Goal: Transaction & Acquisition: Purchase product/service

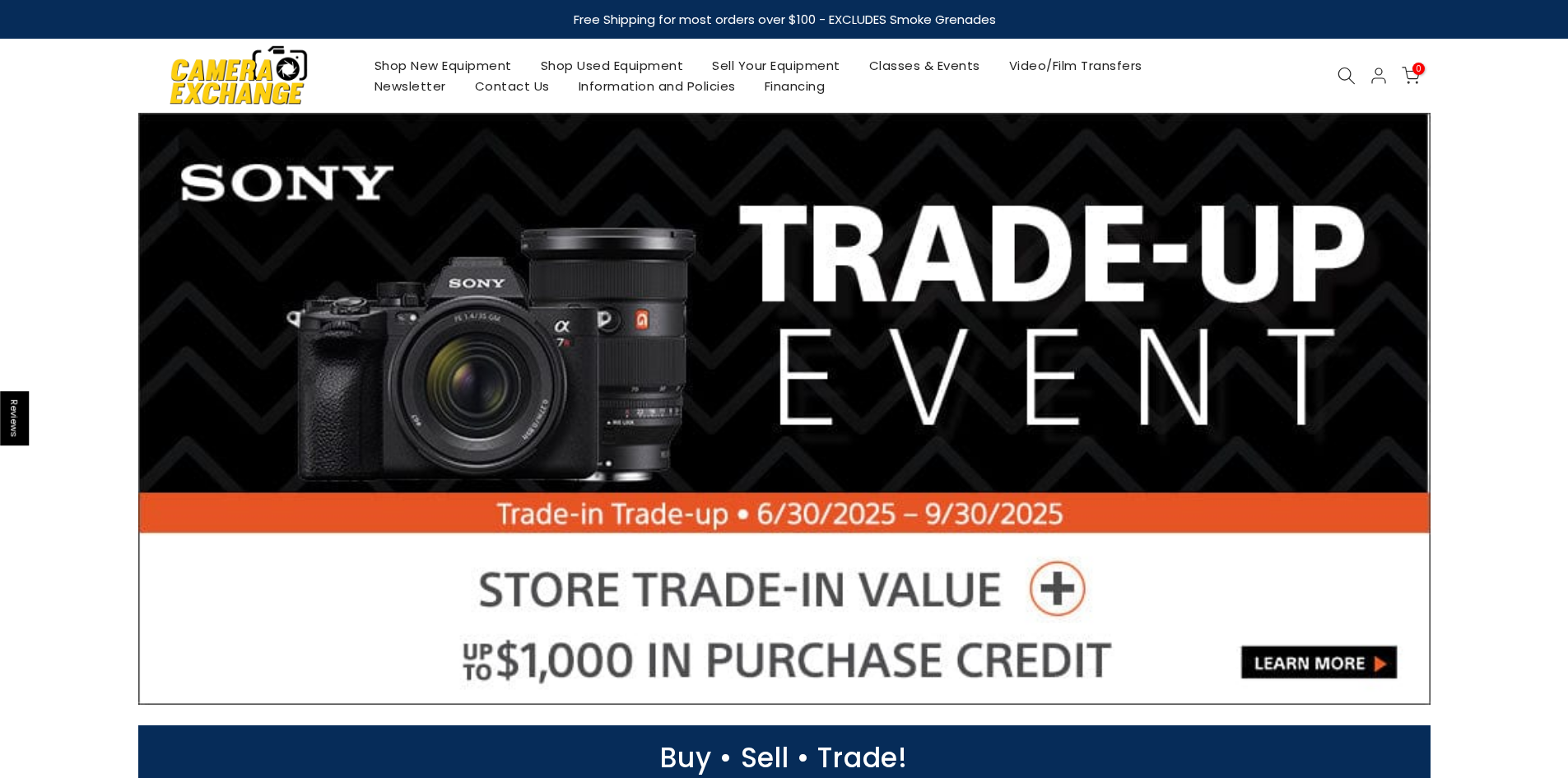
click at [398, 63] on link "Shop New Equipment" at bounding box center [443, 66] width 166 height 21
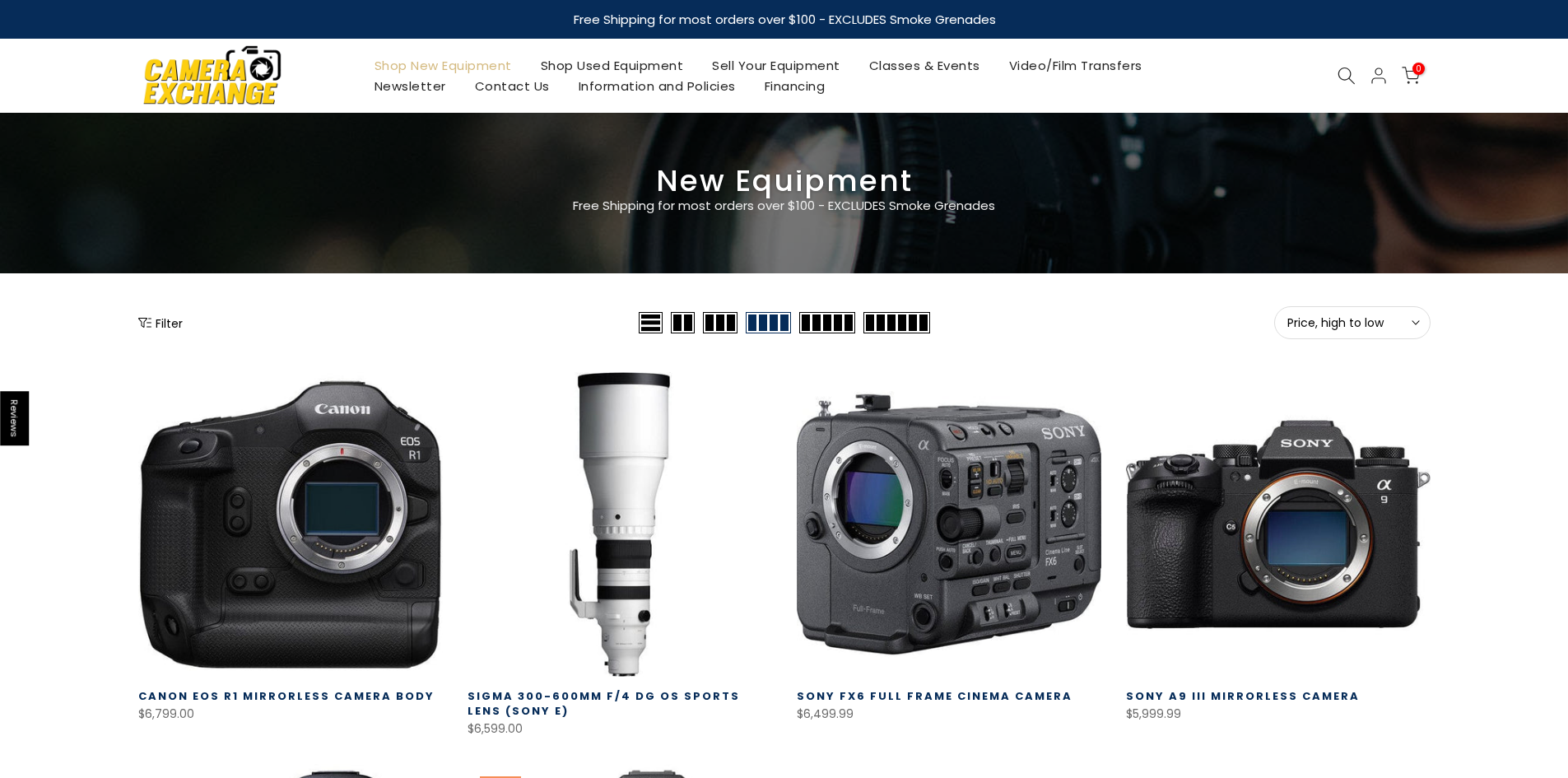
click at [156, 321] on button "Filter" at bounding box center [161, 322] width 45 height 16
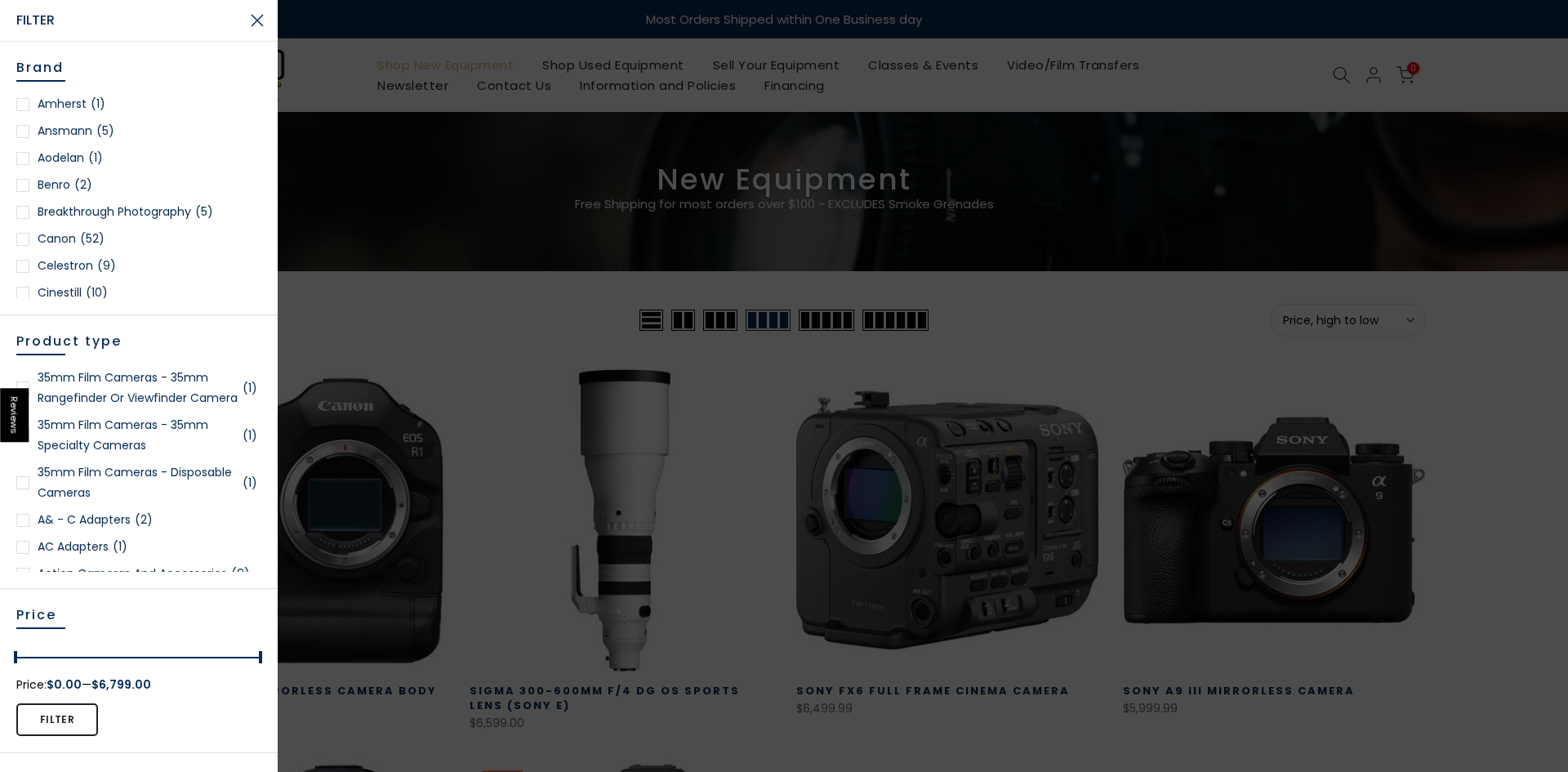
click at [27, 238] on div at bounding box center [23, 239] width 13 height 13
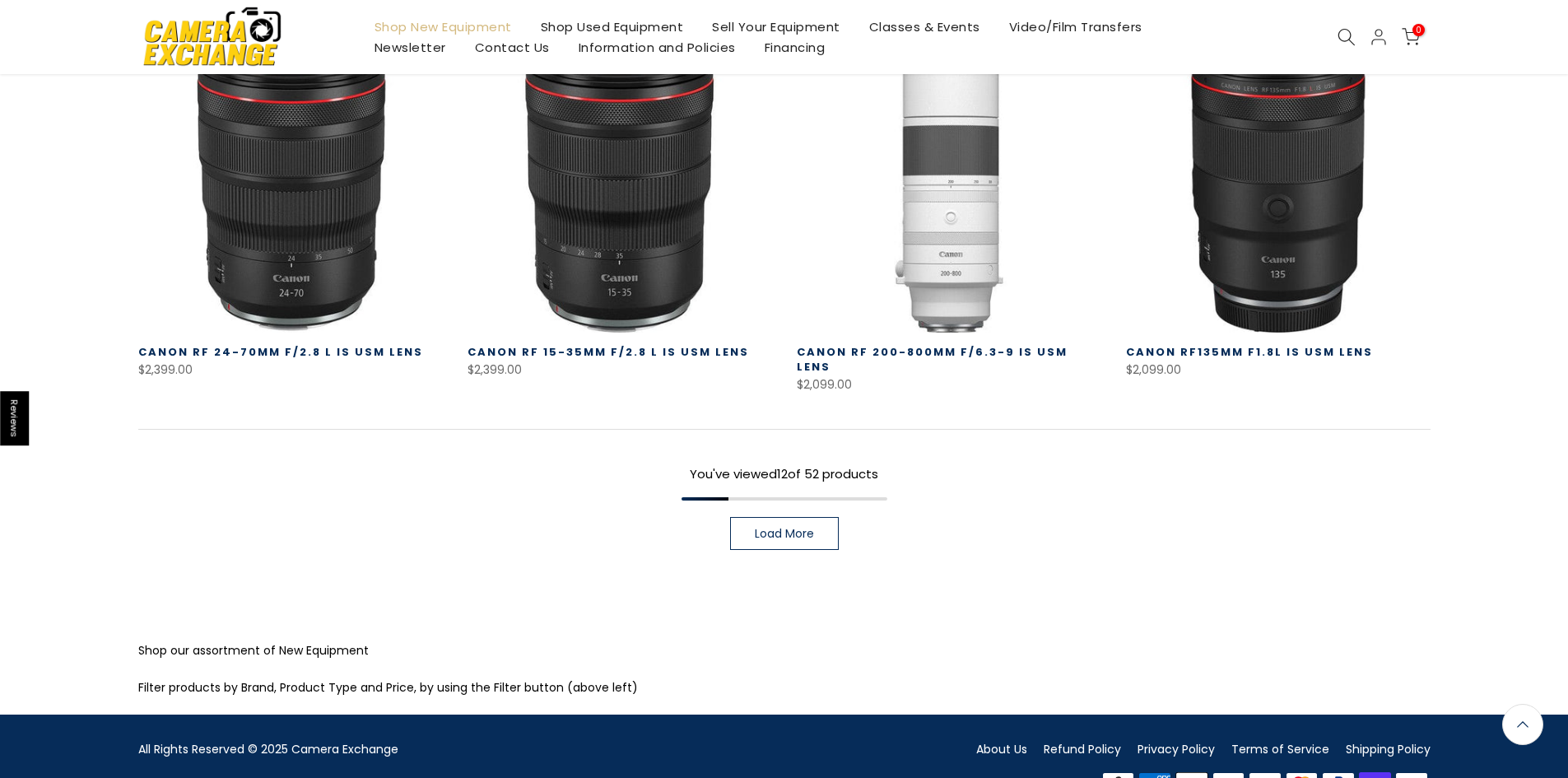
scroll to position [1194, 0]
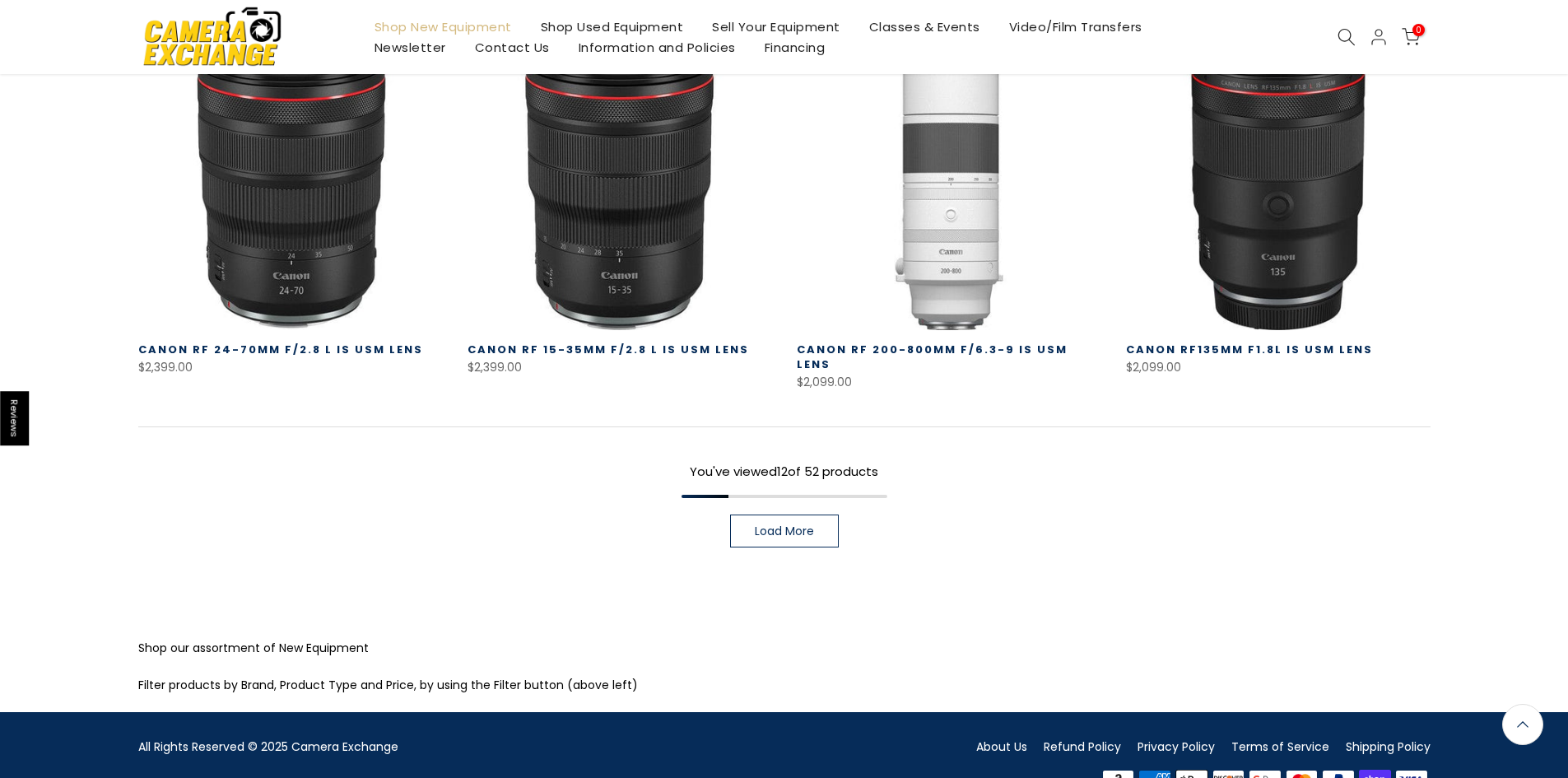
click at [780, 525] on span "Load More" at bounding box center [784, 531] width 59 height 11
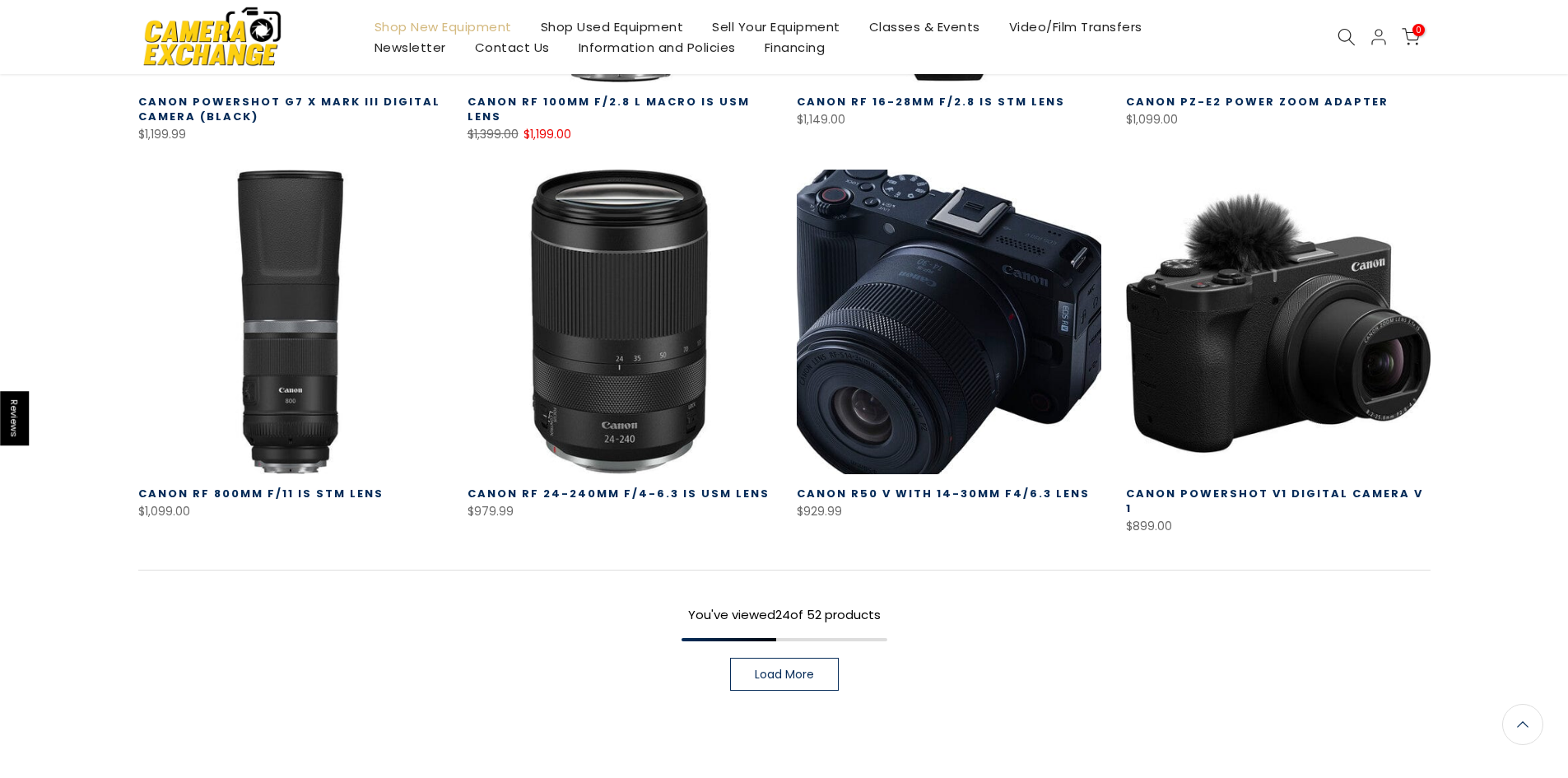
scroll to position [2366, 0]
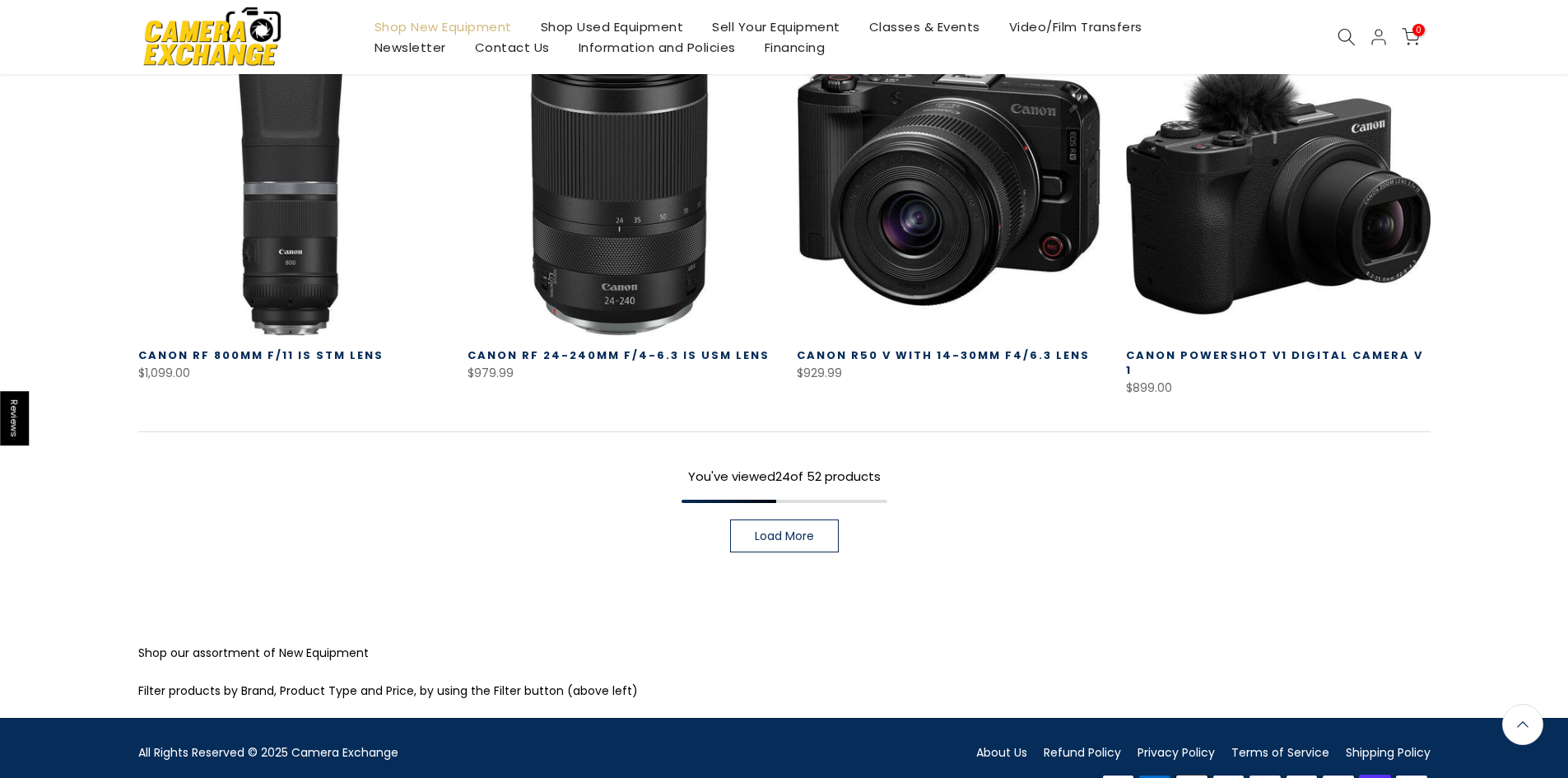
click at [788, 530] on span "Load More" at bounding box center [784, 536] width 59 height 11
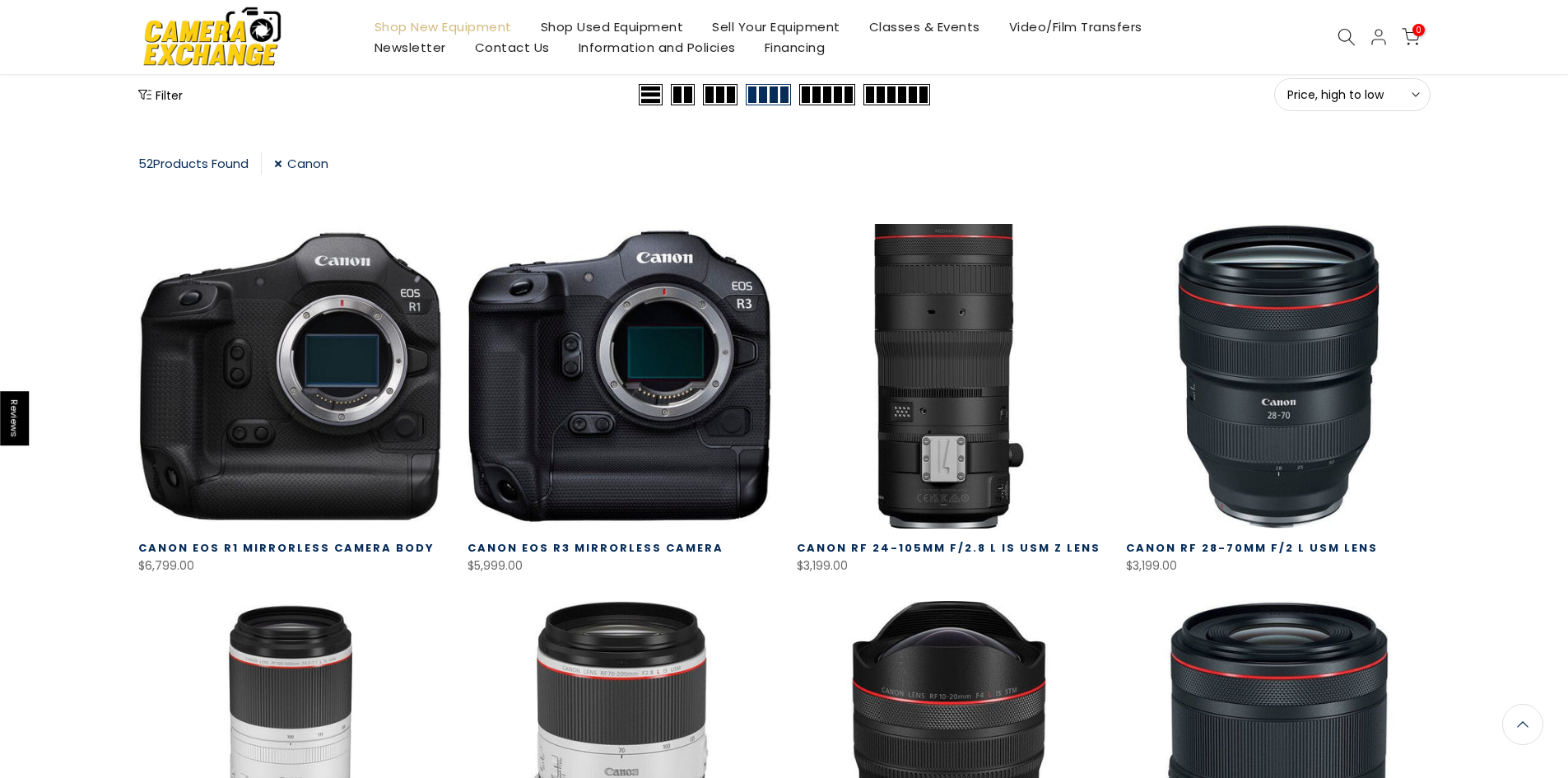
scroll to position [224, 0]
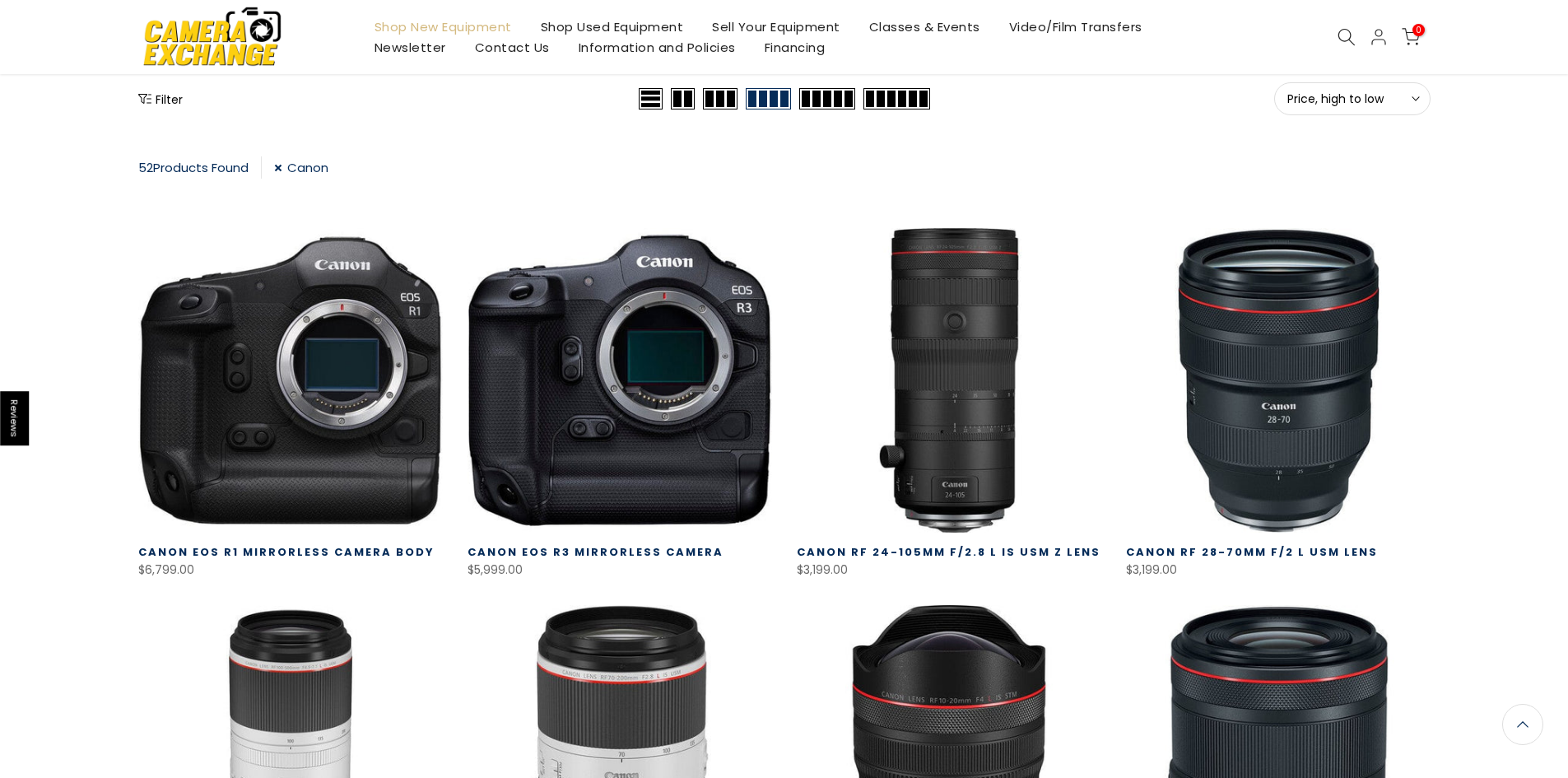
click at [170, 97] on button "Filter" at bounding box center [161, 98] width 45 height 16
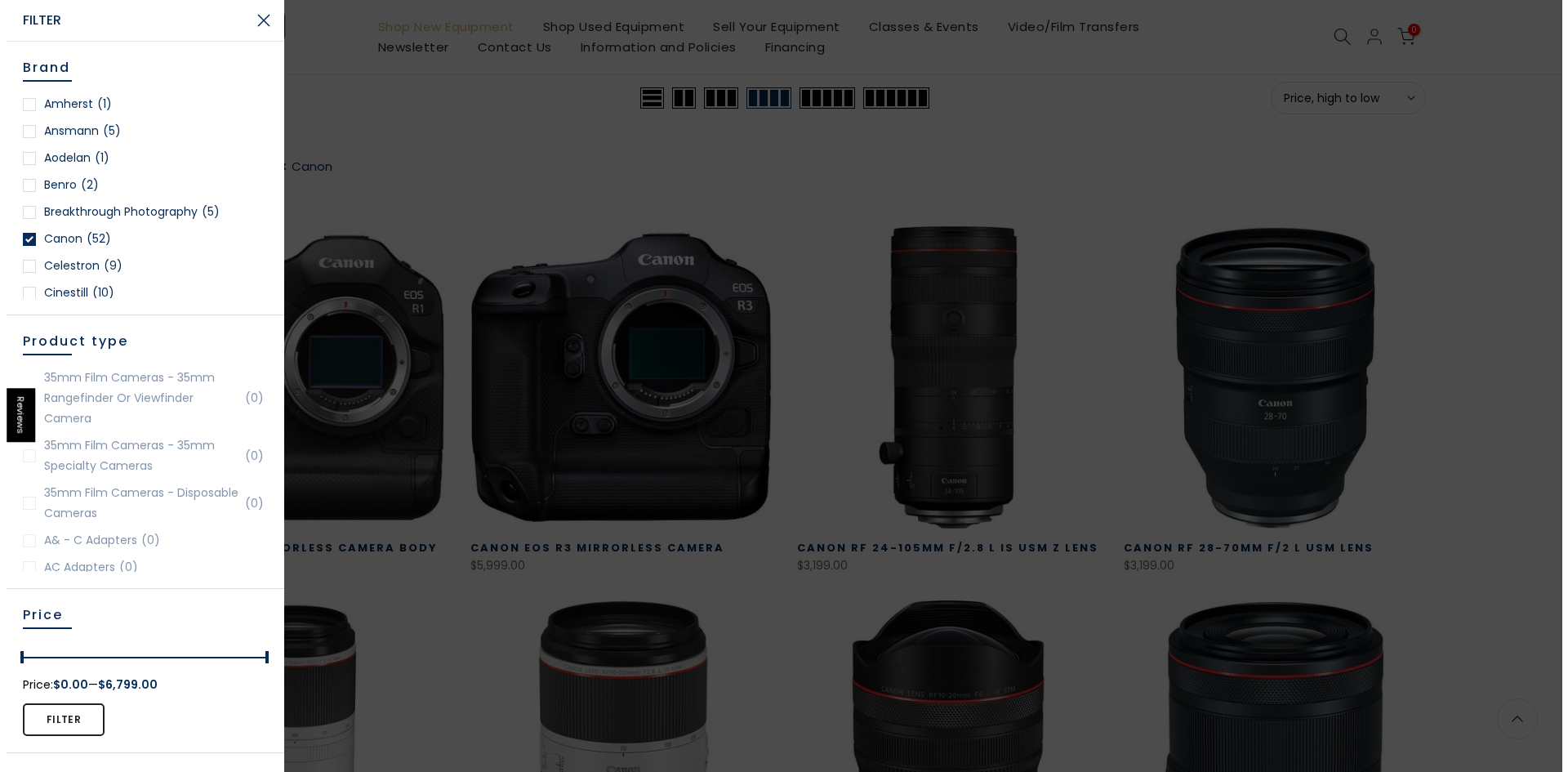
scroll to position [223, 0]
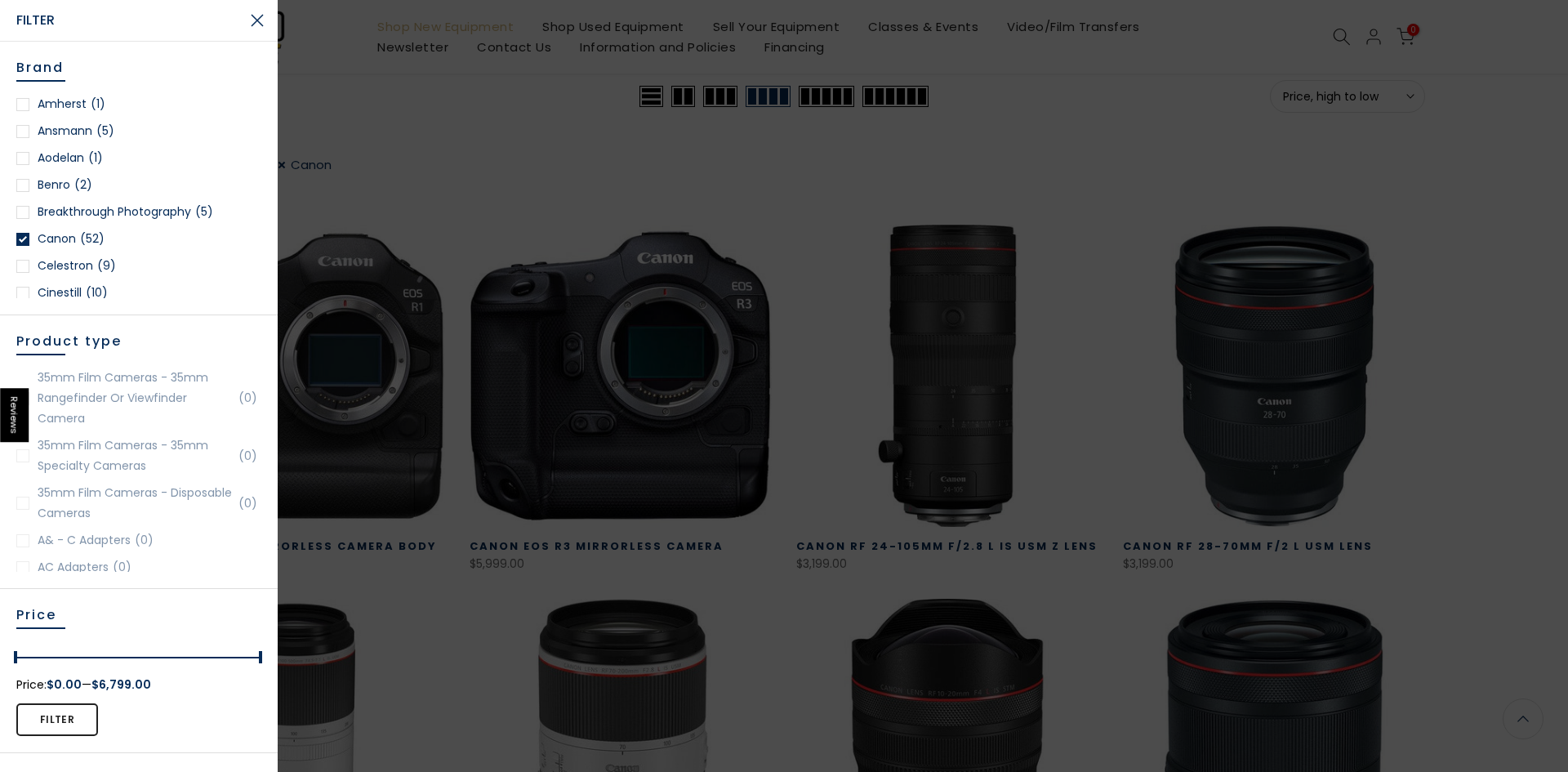
click at [24, 242] on div at bounding box center [23, 239] width 13 height 13
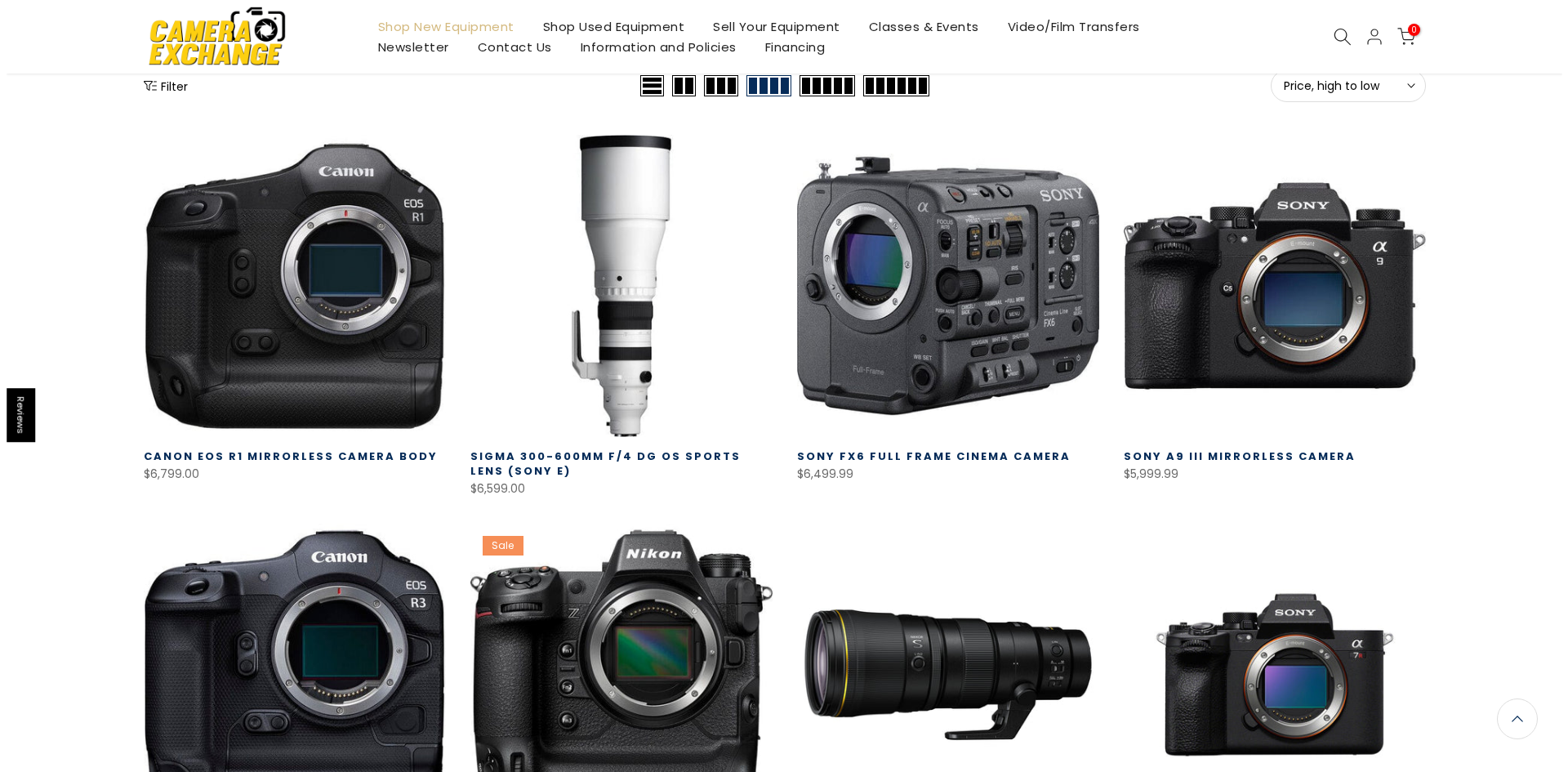
scroll to position [205, 0]
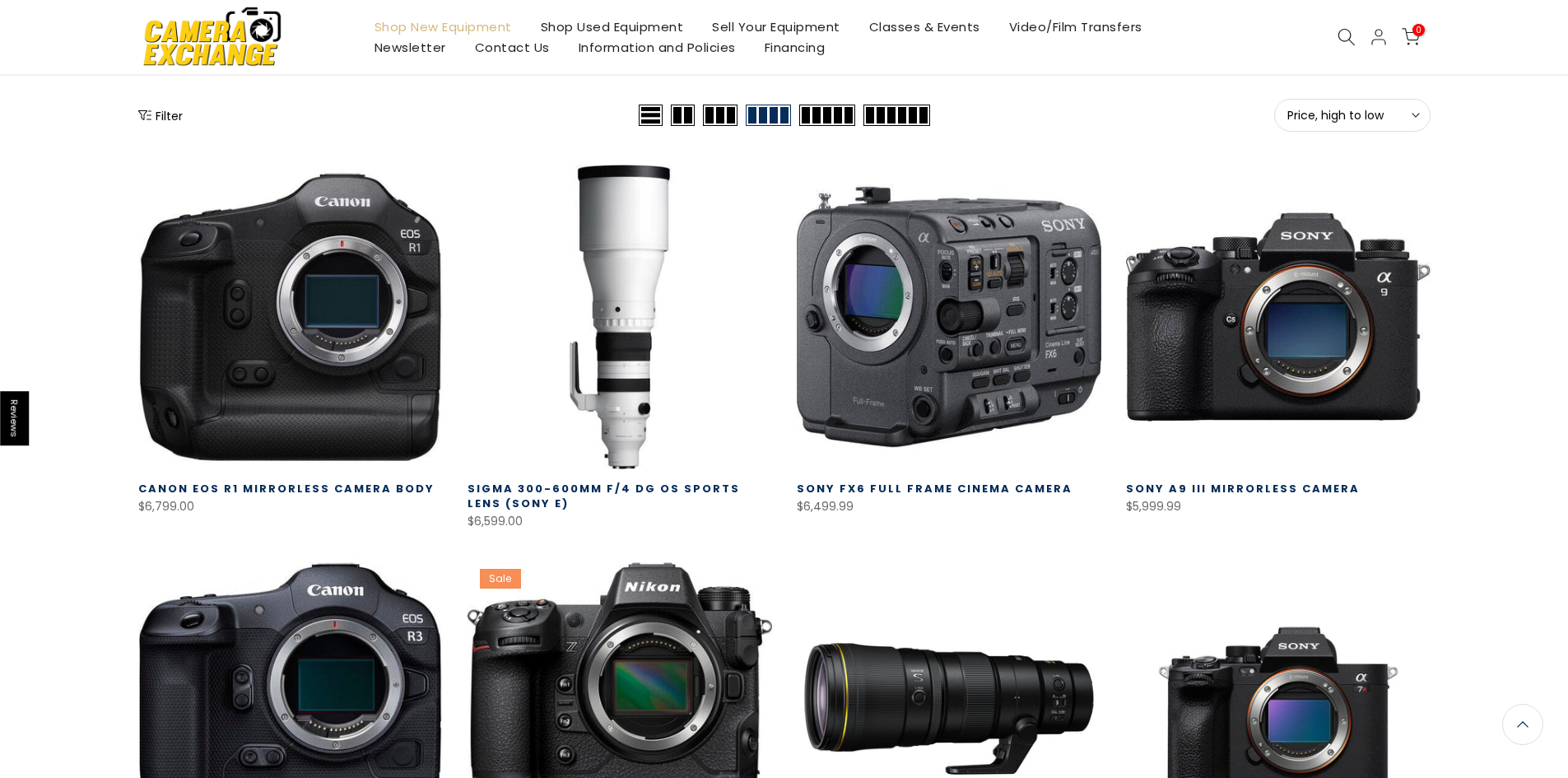
click at [157, 115] on button "Filter" at bounding box center [161, 115] width 45 height 16
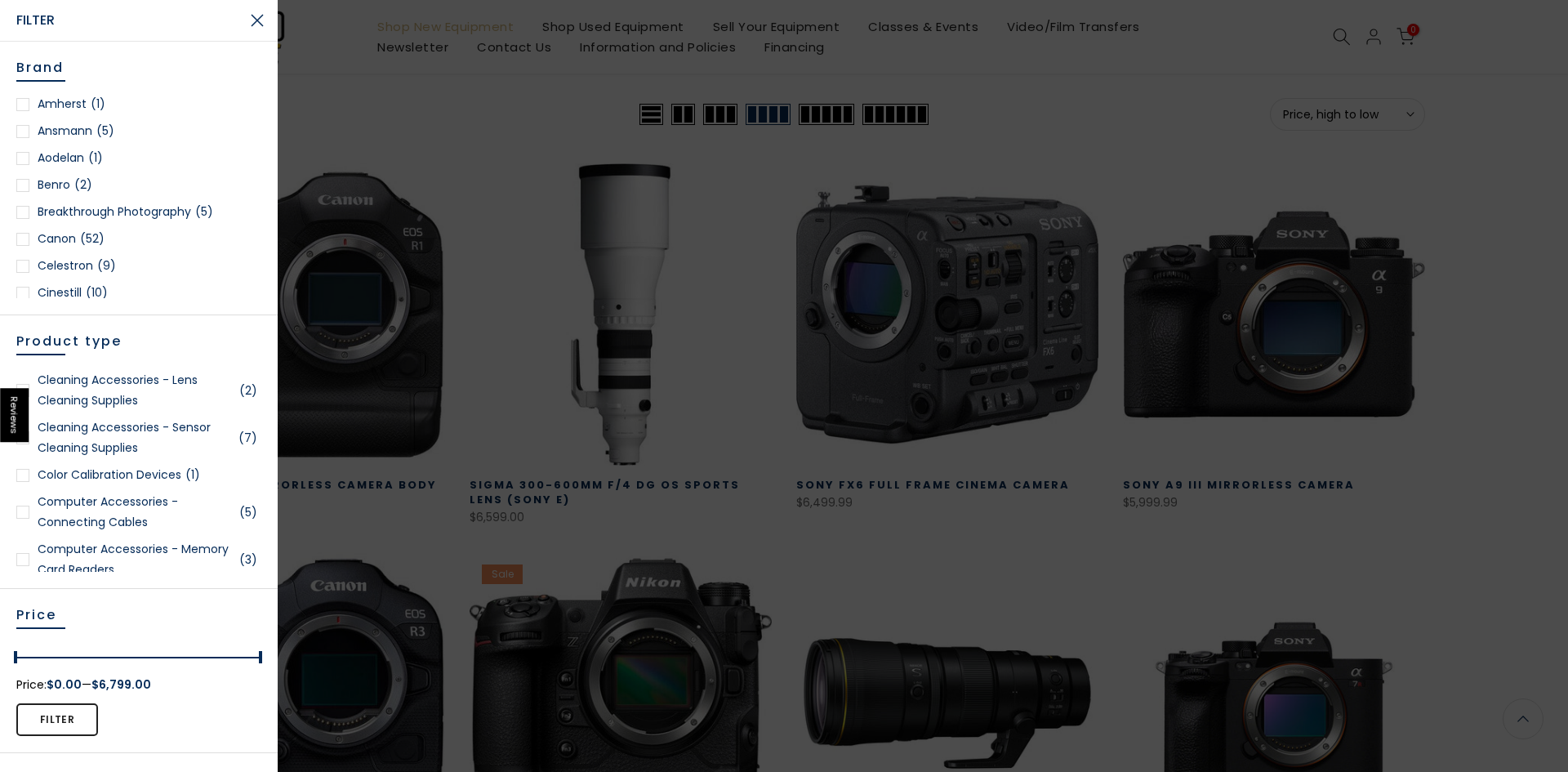
scroll to position [0, 0]
click at [22, 515] on div at bounding box center [23, 508] width 13 height 13
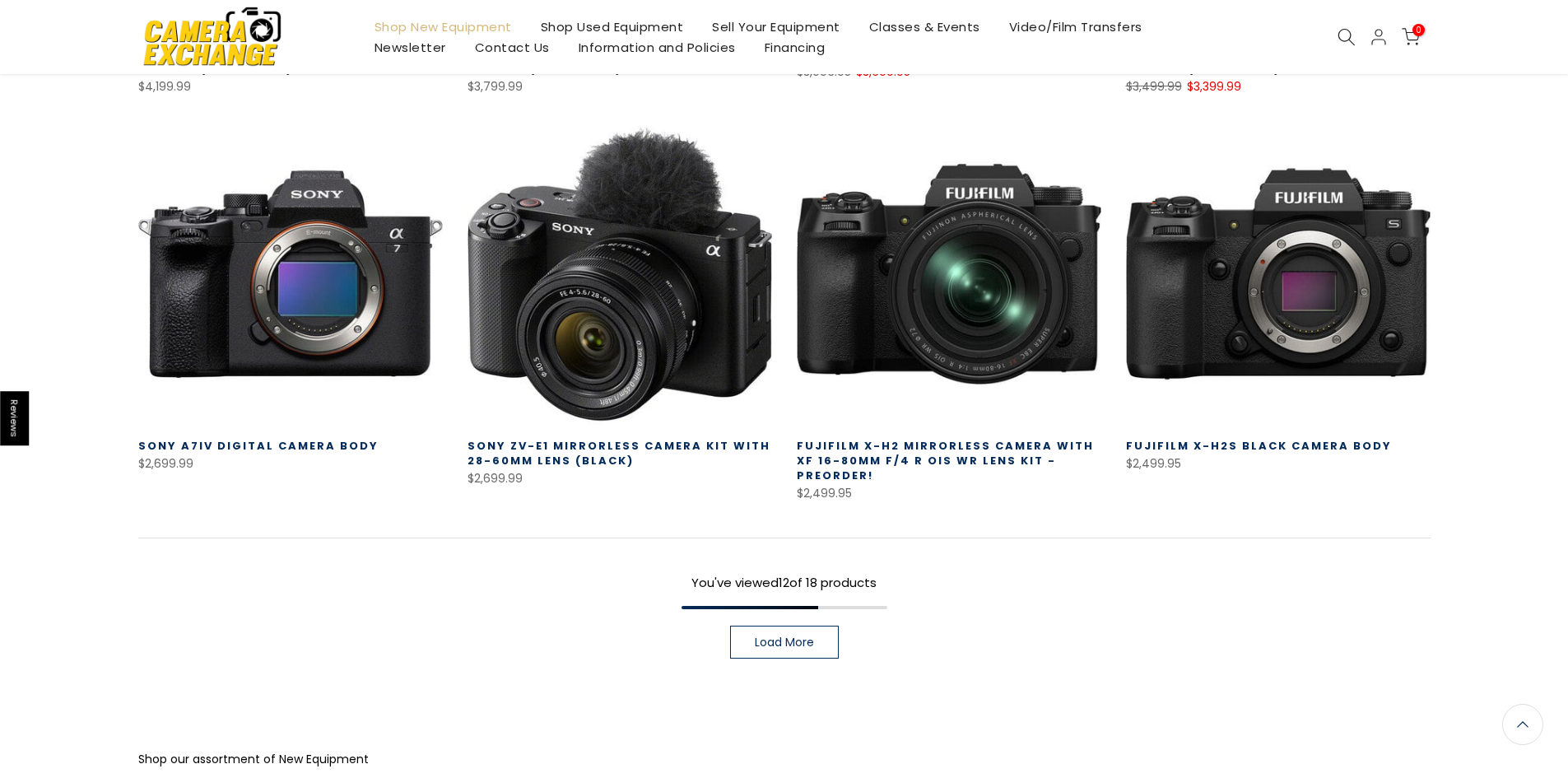
click at [746, 644] on link "Load More" at bounding box center [784, 642] width 108 height 33
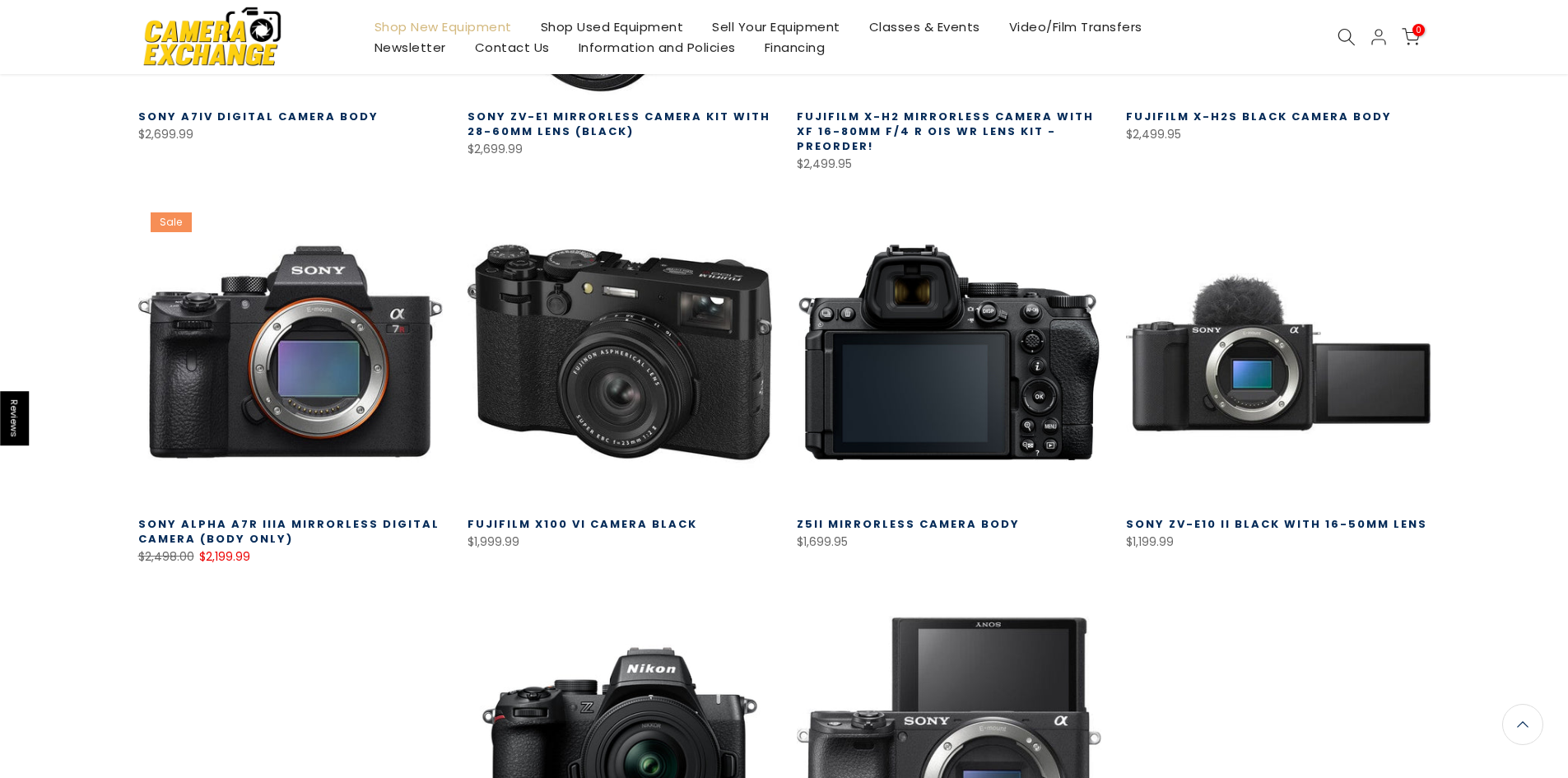
click at [909, 367] on link at bounding box center [949, 352] width 305 height 305
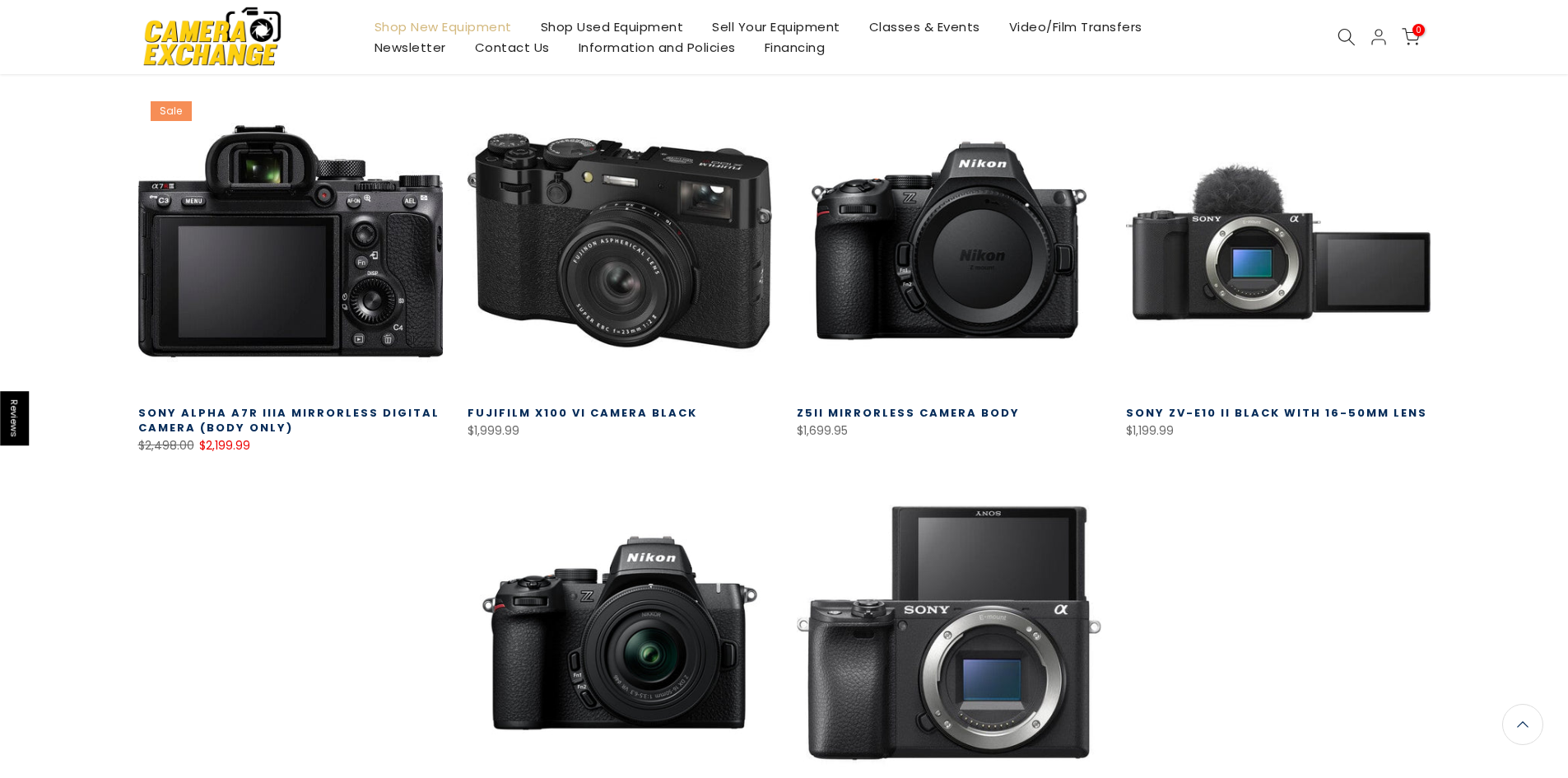
scroll to position [1526, 0]
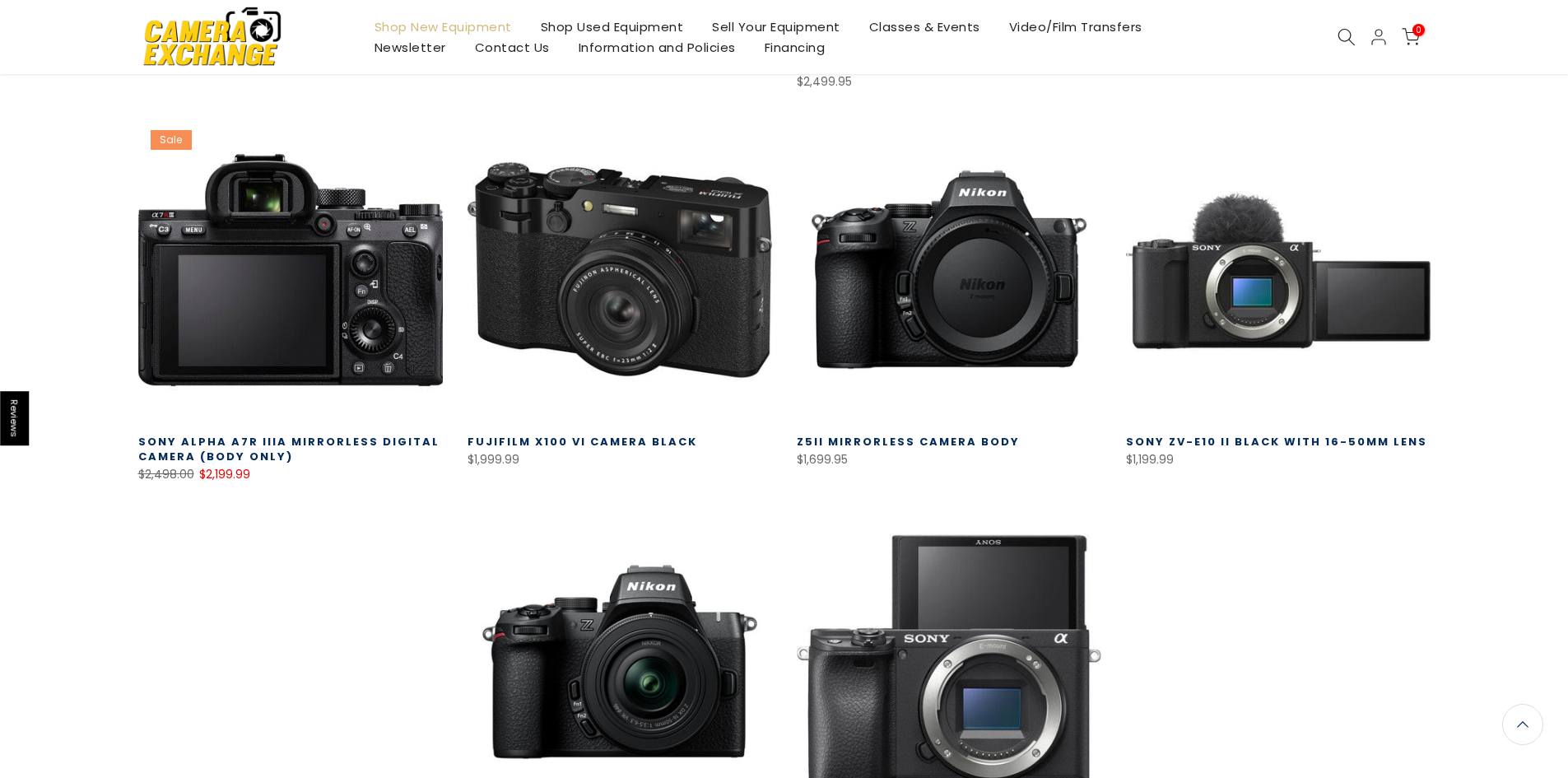
click at [236, 267] on link at bounding box center [291, 270] width 305 height 305
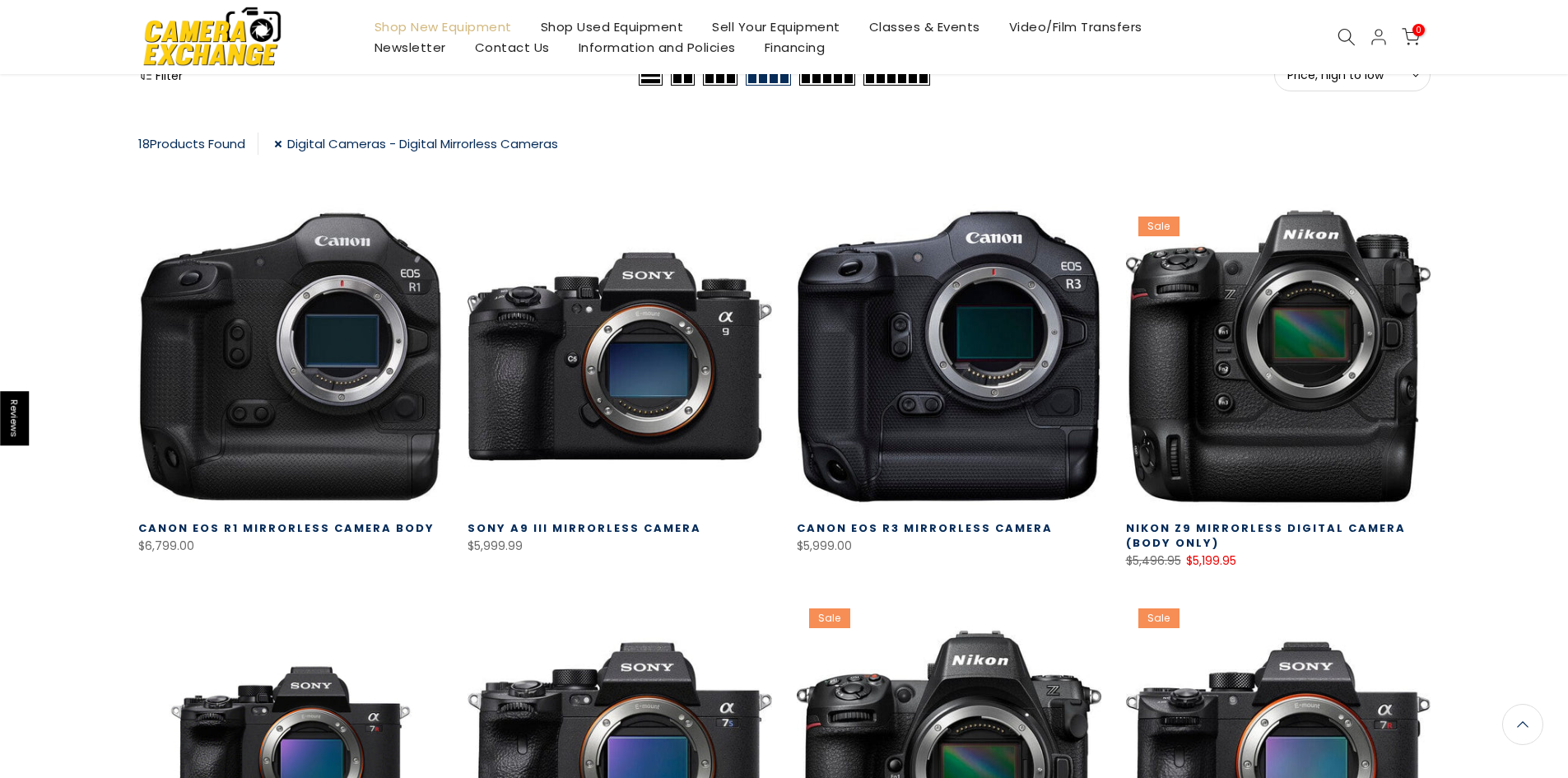
scroll to position [208, 0]
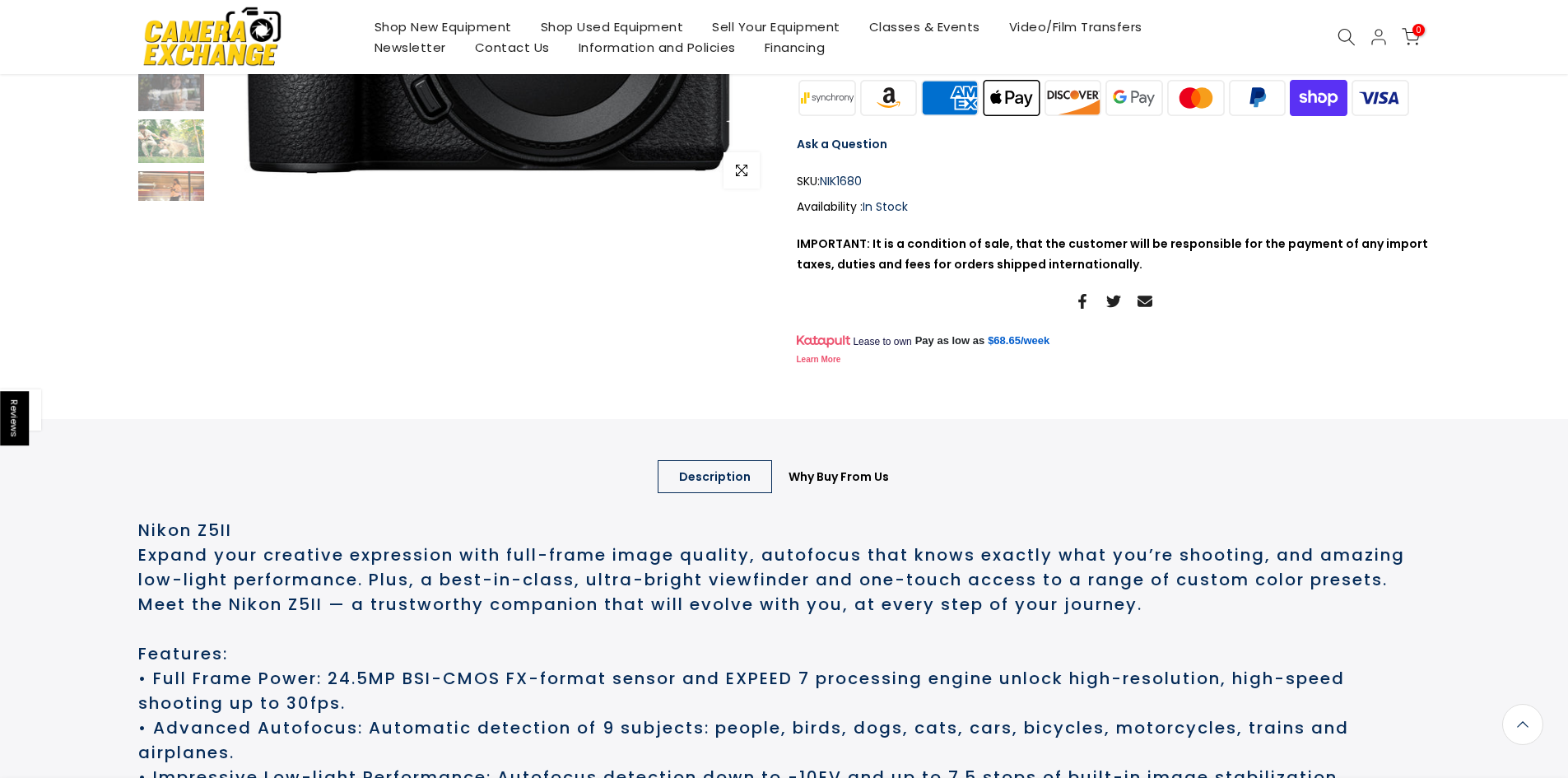
scroll to position [411, 0]
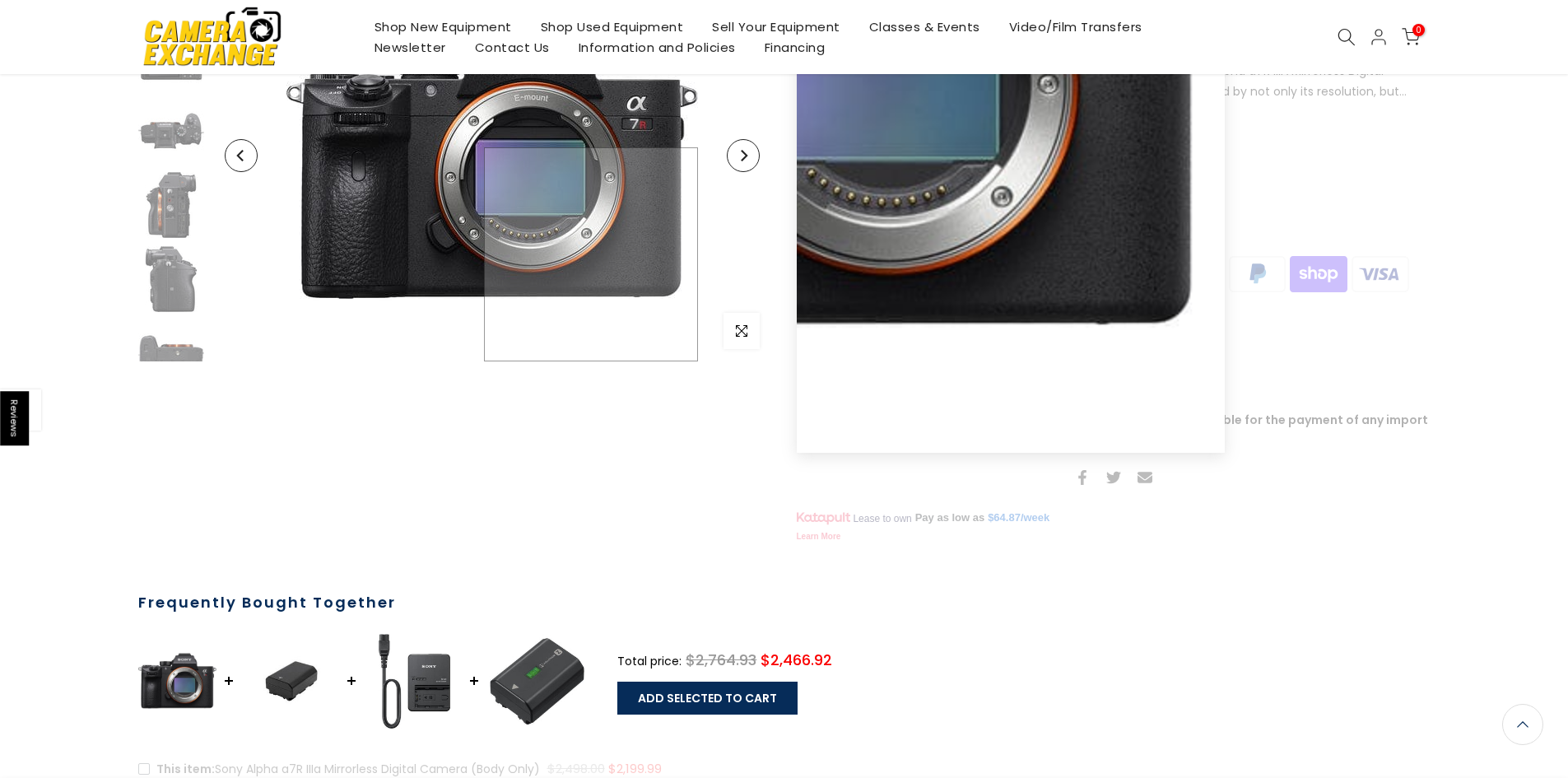
scroll to position [83, 0]
